Goal: Check status: Check status

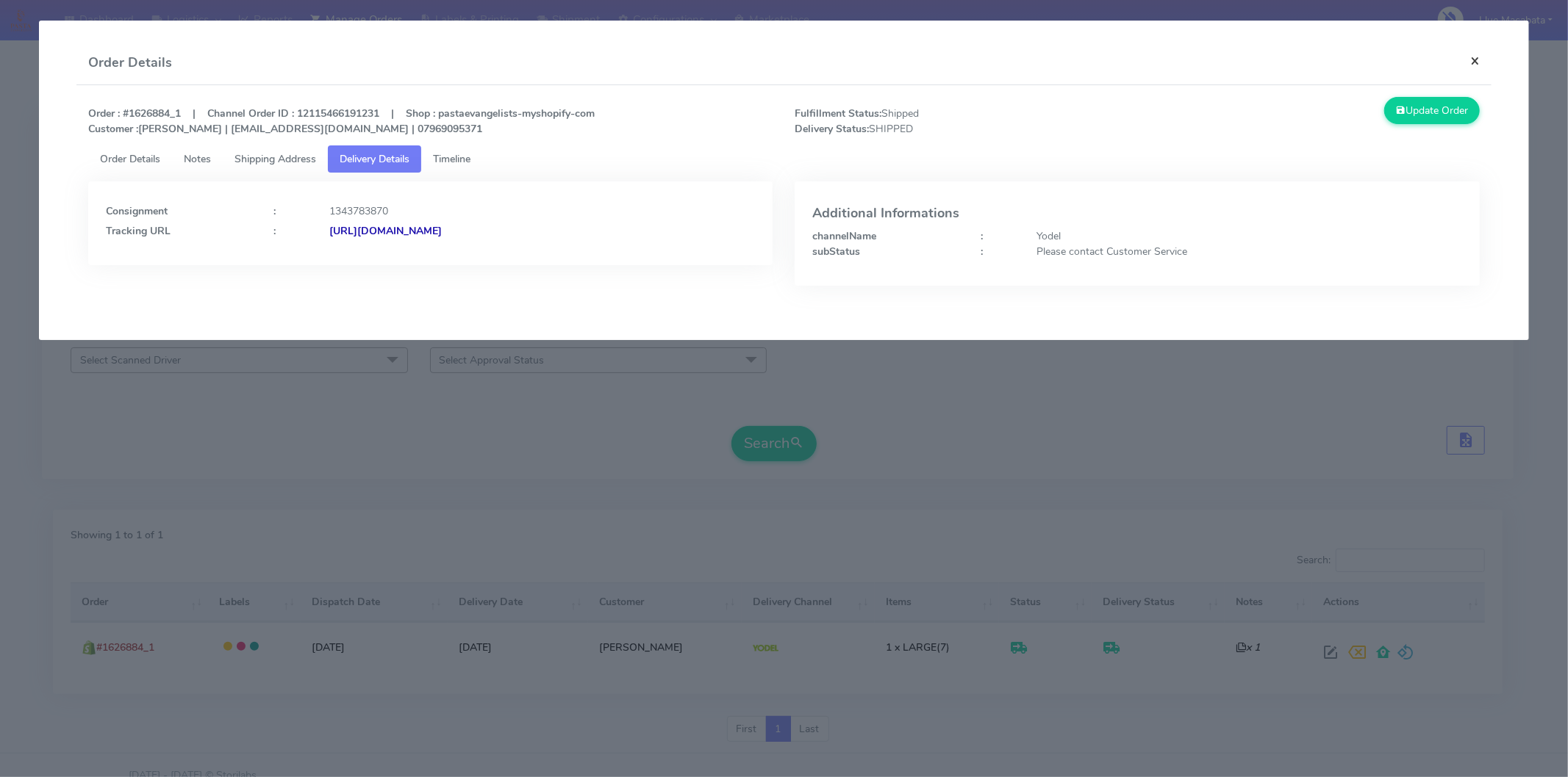
click at [1478, 62] on button "×" at bounding box center [1475, 61] width 33 height 39
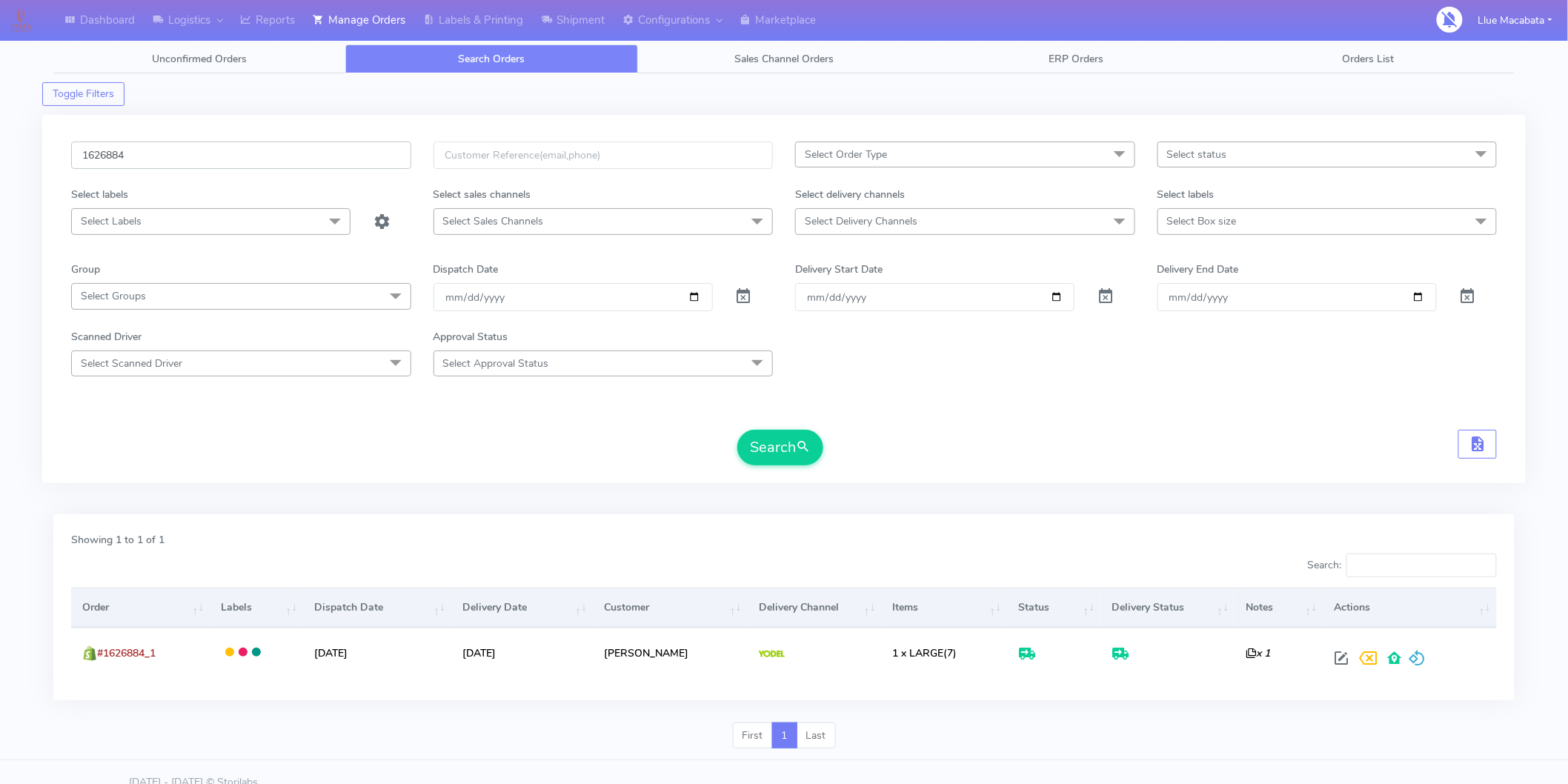
click at [194, 144] on input "1626884" at bounding box center [240, 155] width 340 height 27
paste input "8187"
type input "1628187"
click at [774, 436] on button "Search" at bounding box center [780, 448] width 86 height 36
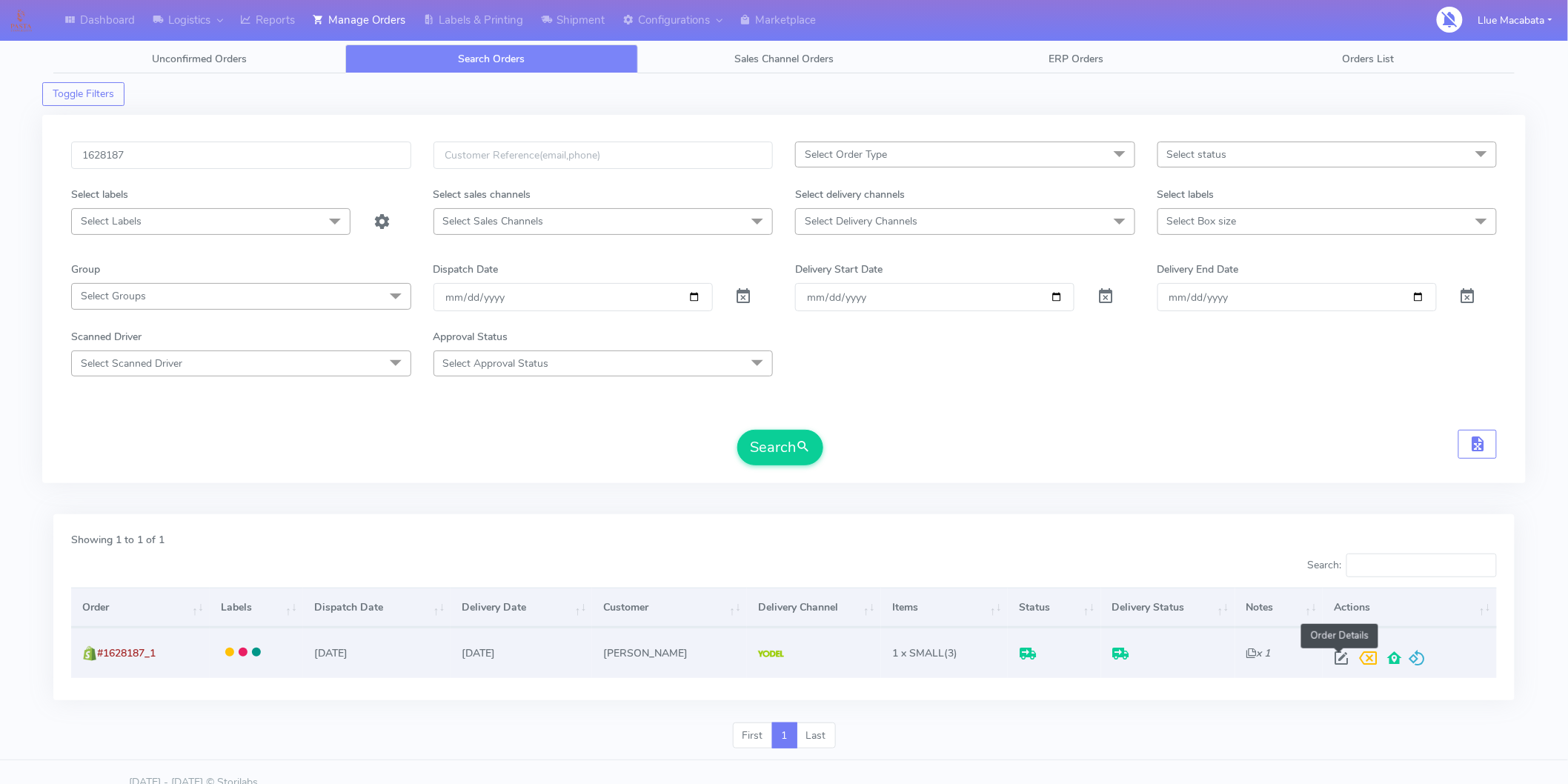
click at [1337, 658] on span at bounding box center [1342, 661] width 27 height 15
select select "5"
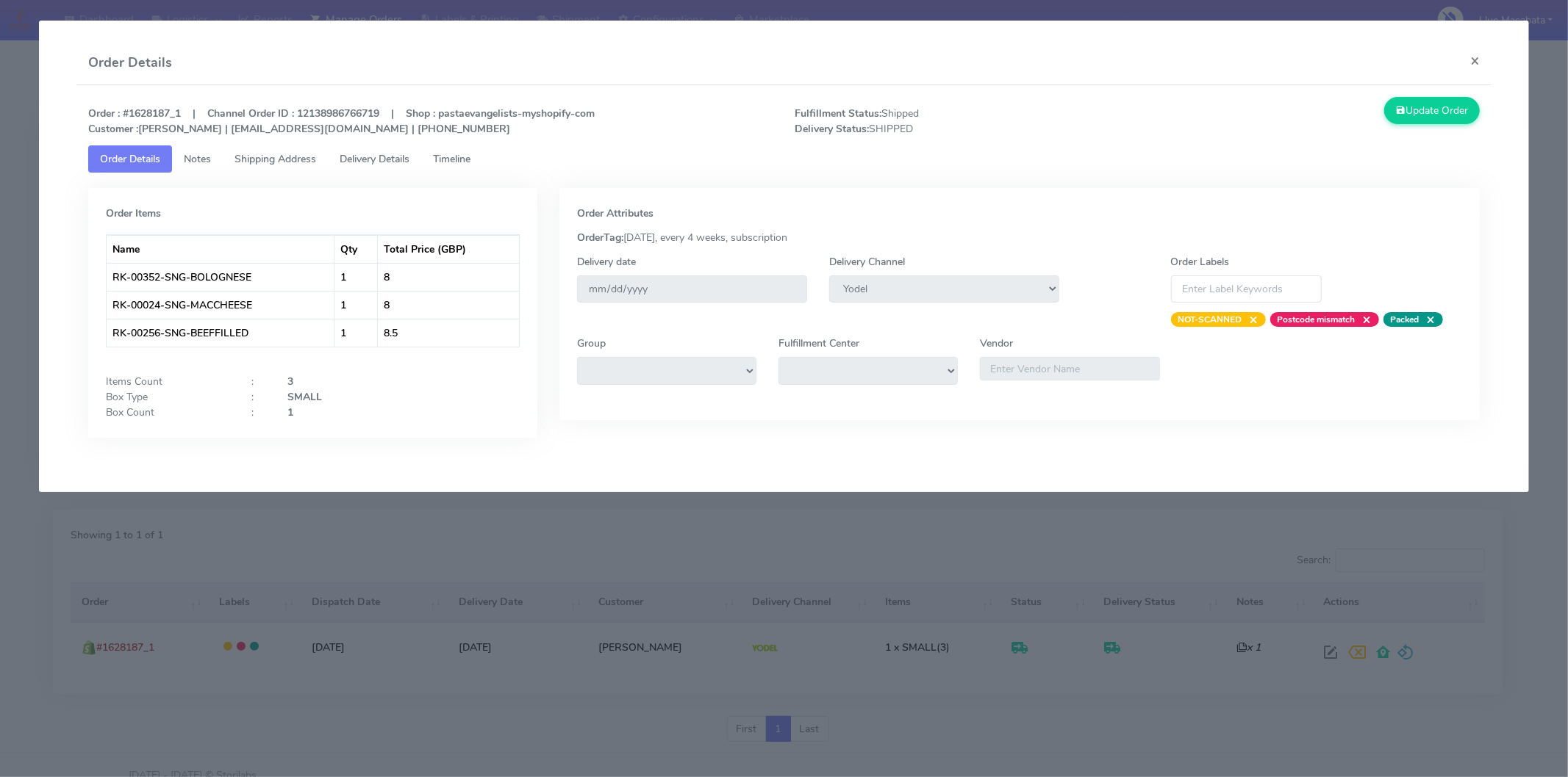
drag, startPoint x: 464, startPoint y: 159, endPoint x: 397, endPoint y: 158, distance: 67.0
click at [464, 159] on span "Timeline" at bounding box center [452, 158] width 37 height 14
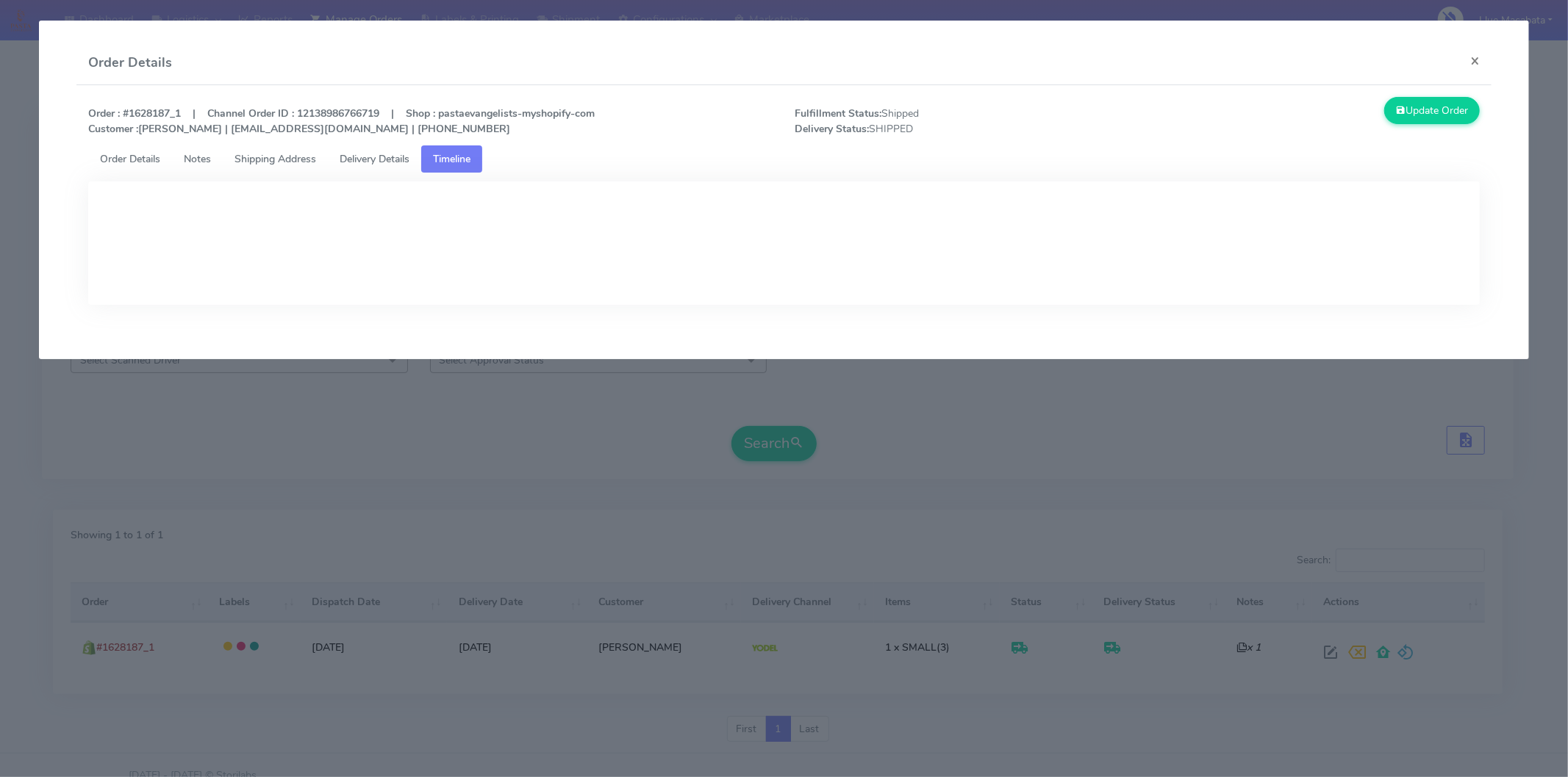
click at [397, 158] on span "Delivery Details" at bounding box center [374, 158] width 70 height 14
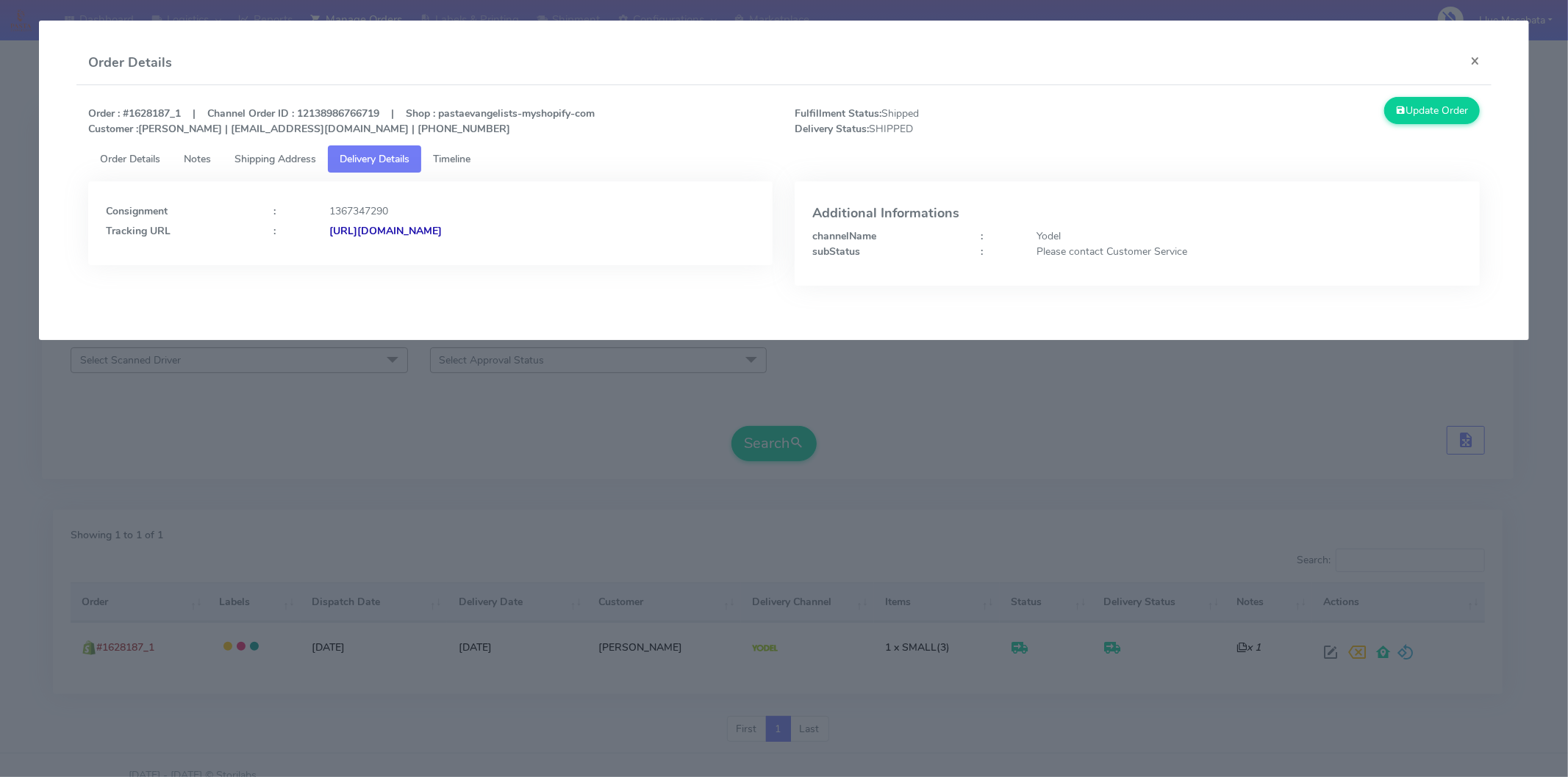
click at [417, 224] on strong "[URL][DOMAIN_NAME]" at bounding box center [385, 231] width 112 height 14
click at [1461, 49] on button "×" at bounding box center [1475, 61] width 33 height 39
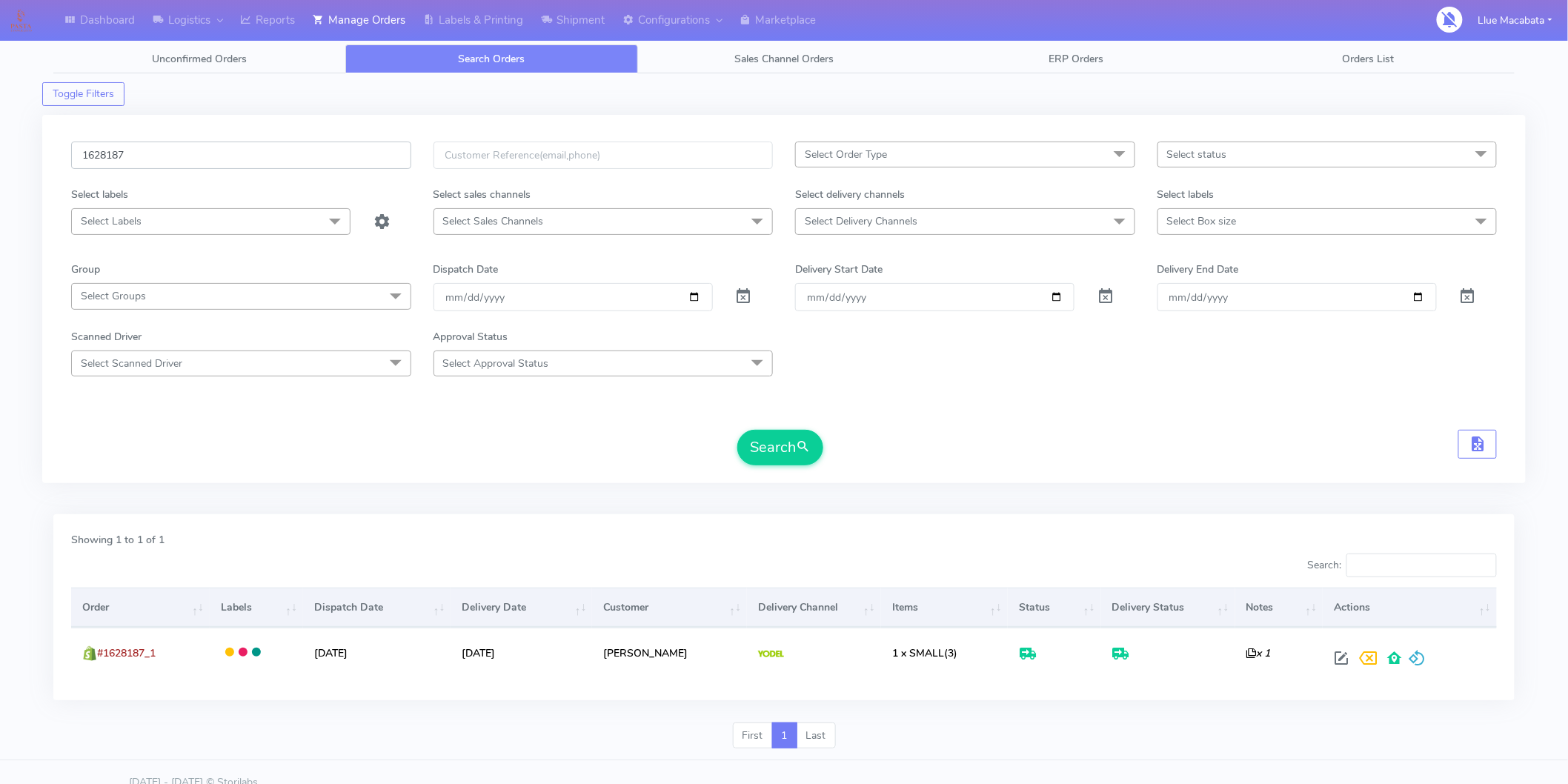
click at [175, 153] on input "1628187" at bounding box center [240, 155] width 340 height 27
paste input "7883"
type input "1627883"
click at [780, 448] on button "Search" at bounding box center [780, 448] width 86 height 36
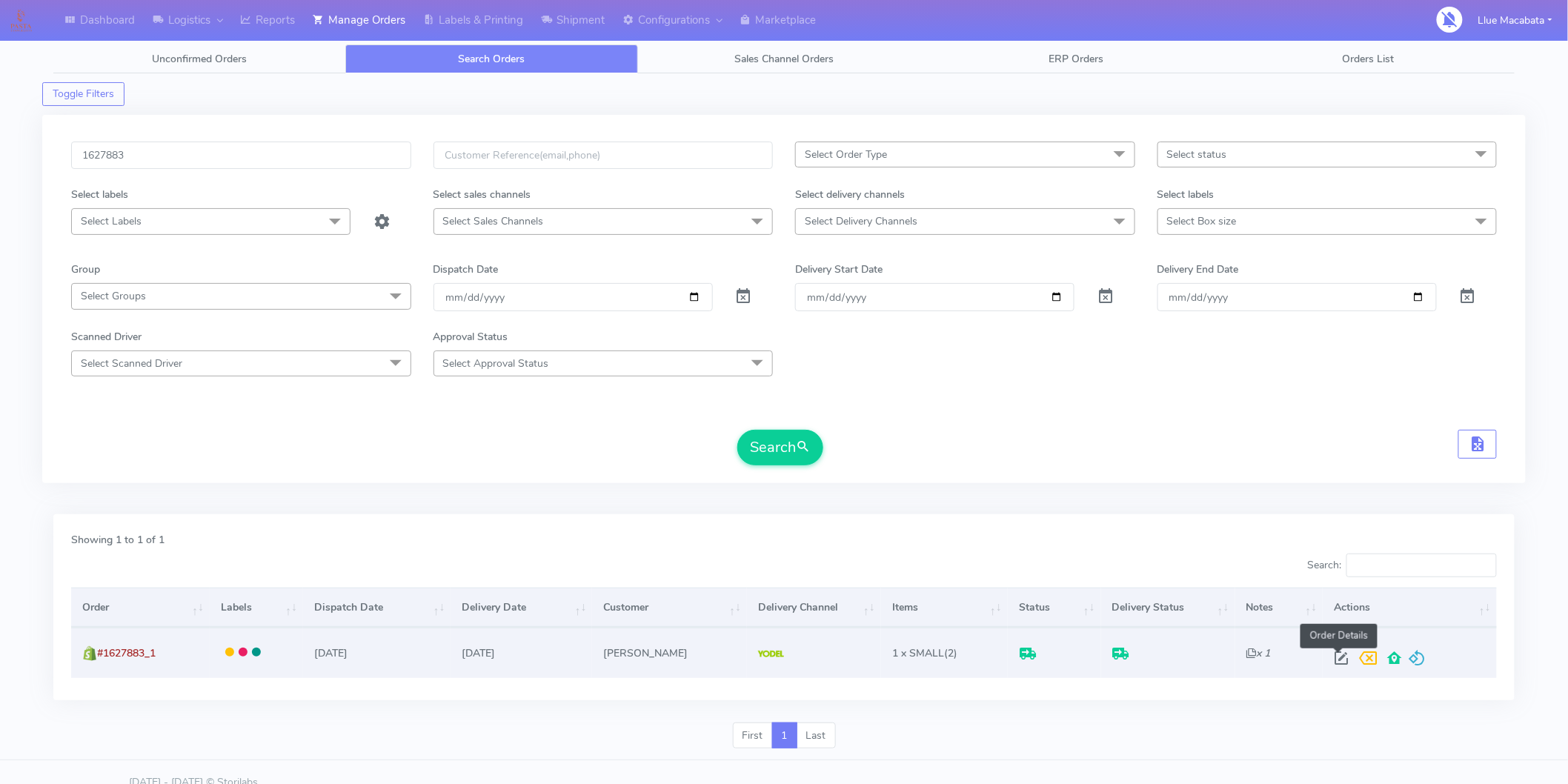
click at [1342, 658] on span at bounding box center [1342, 661] width 27 height 15
select select "5"
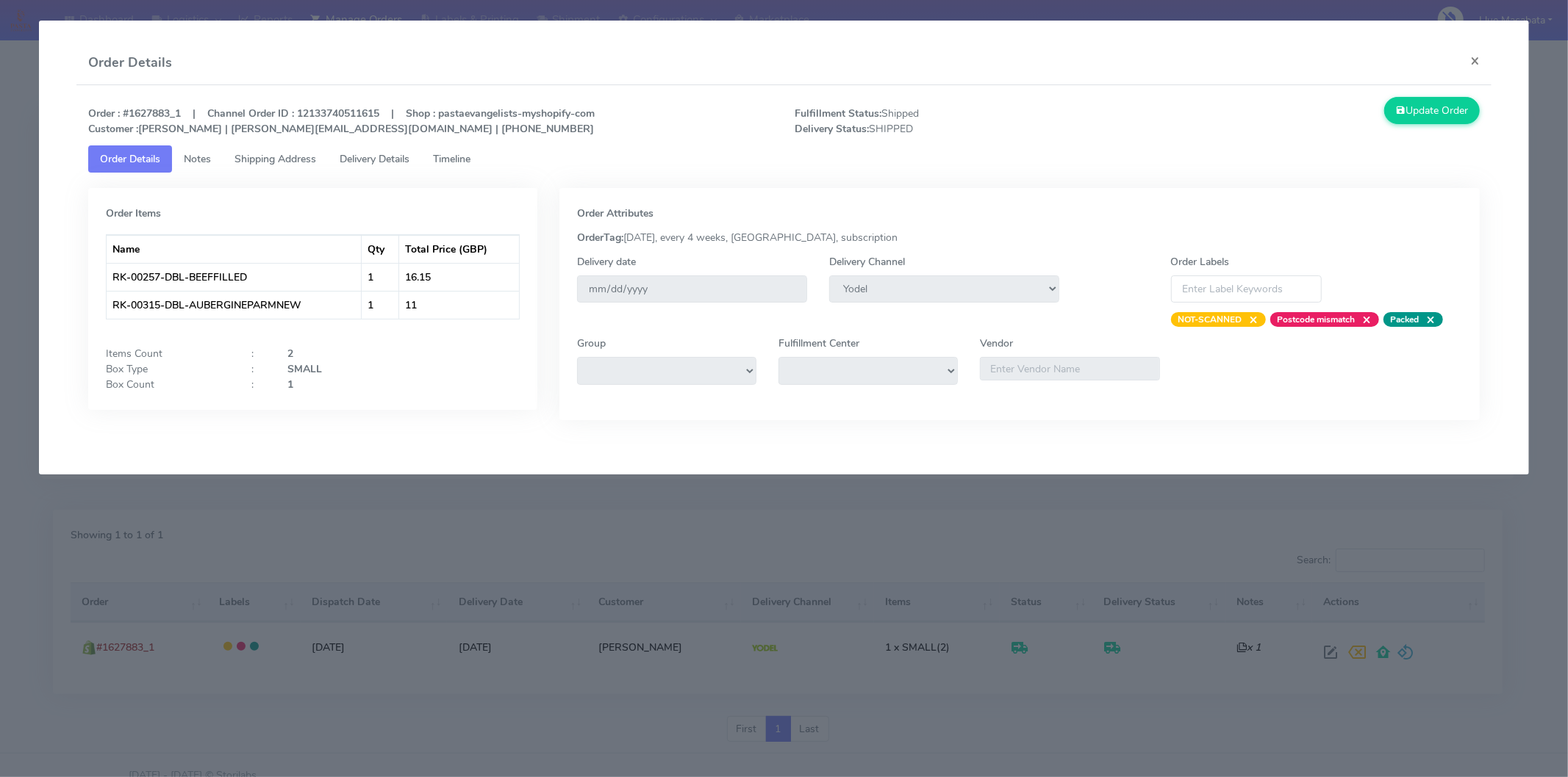
drag, startPoint x: 468, startPoint y: 152, endPoint x: 433, endPoint y: 158, distance: 35.5
click at [468, 153] on span "Timeline" at bounding box center [452, 158] width 37 height 14
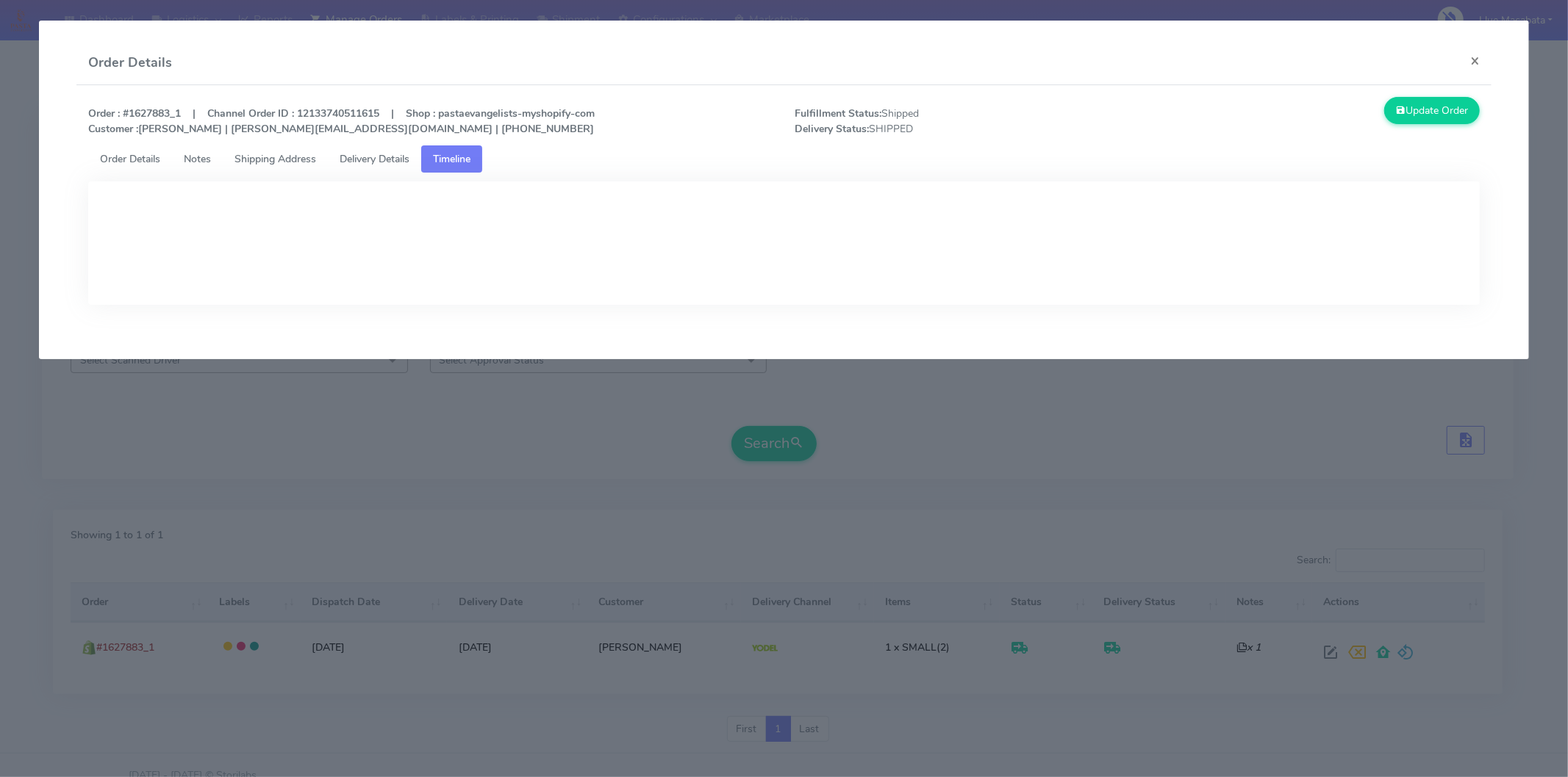
click at [389, 157] on span "Delivery Details" at bounding box center [374, 158] width 70 height 14
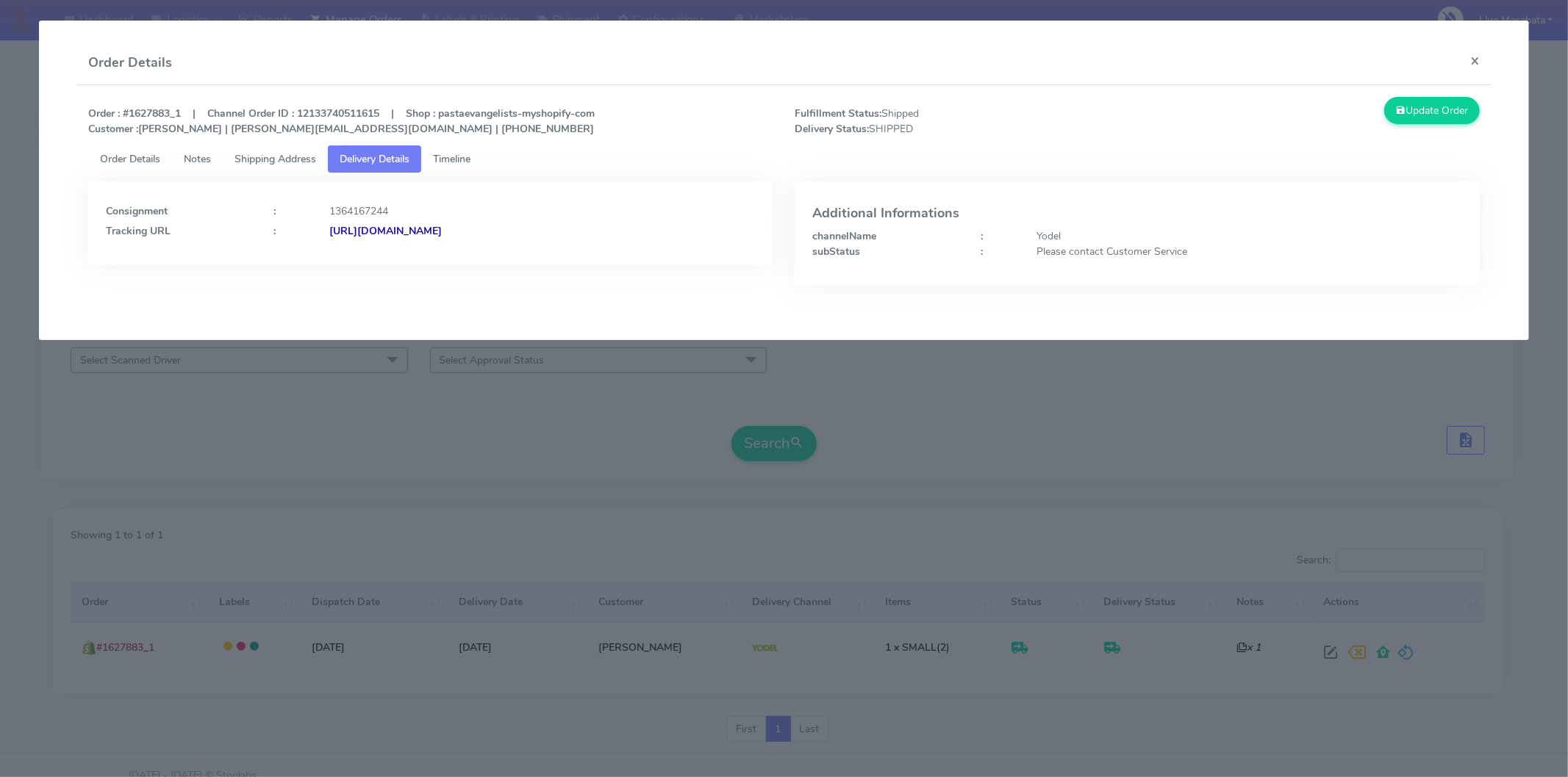
click at [442, 235] on strong "[URL][DOMAIN_NAME]" at bounding box center [385, 231] width 112 height 14
